Goal: Transaction & Acquisition: Purchase product/service

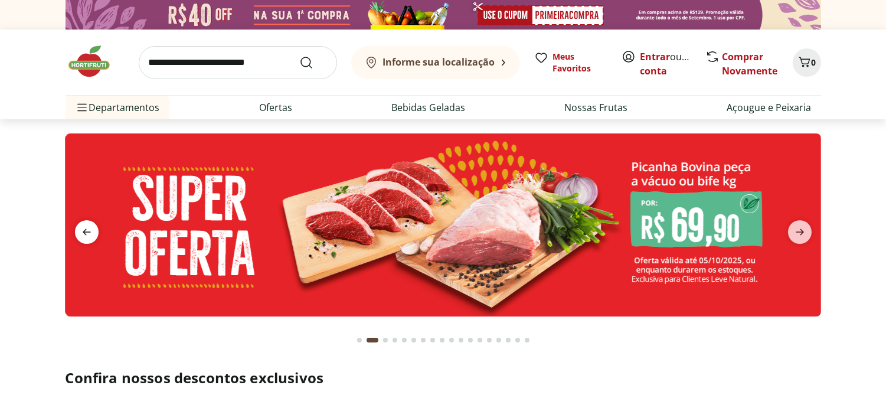
click at [80, 228] on icon "previous" at bounding box center [87, 232] width 14 height 14
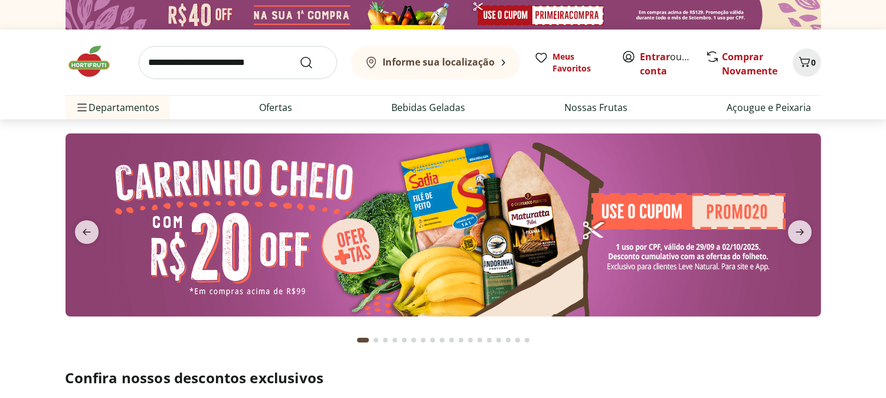
click at [461, 237] on img at bounding box center [444, 224] width 756 height 183
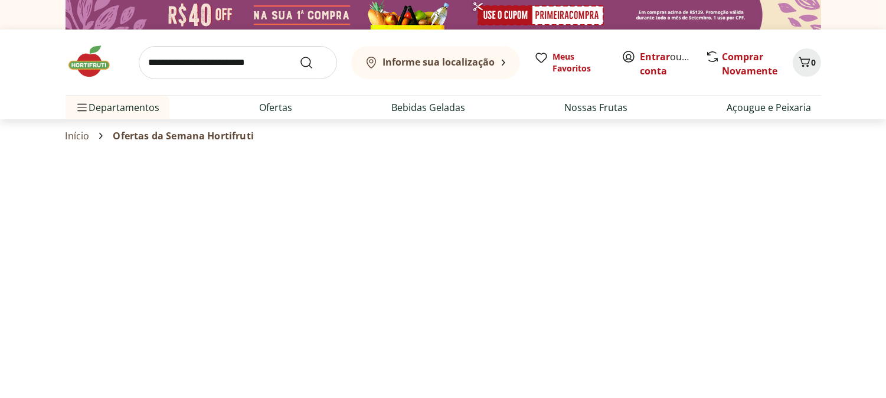
select select "**********"
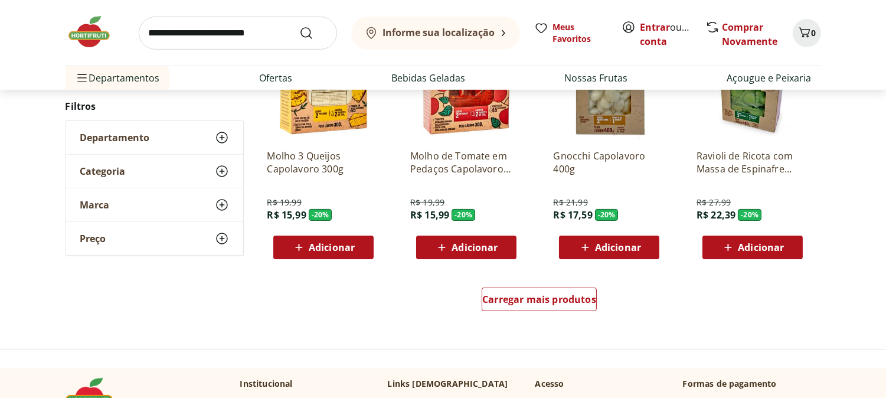
scroll to position [721, 0]
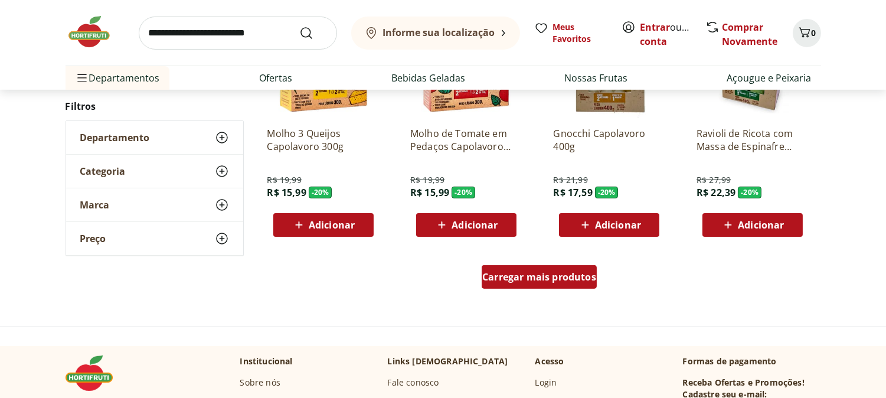
click at [538, 274] on span "Carregar mais produtos" at bounding box center [539, 276] width 114 height 9
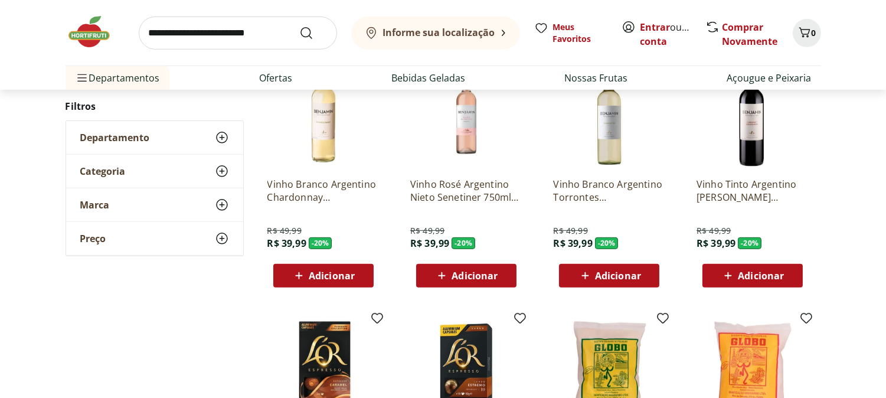
scroll to position [1246, 0]
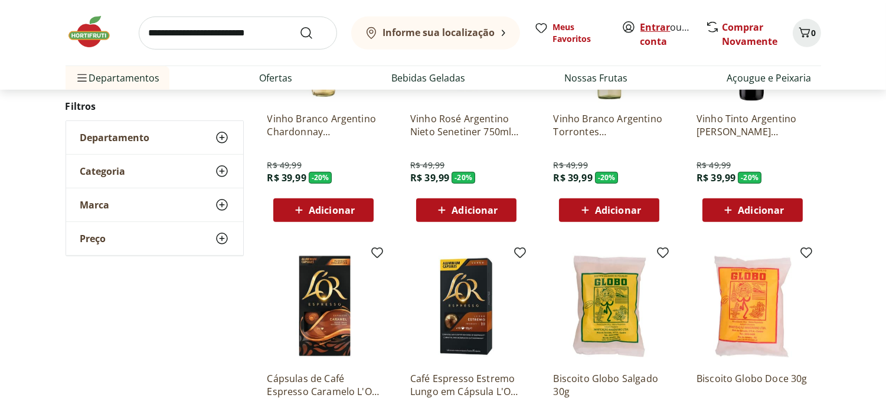
click at [654, 25] on link "Entrar" at bounding box center [655, 27] width 30 height 13
